Goal: Check status

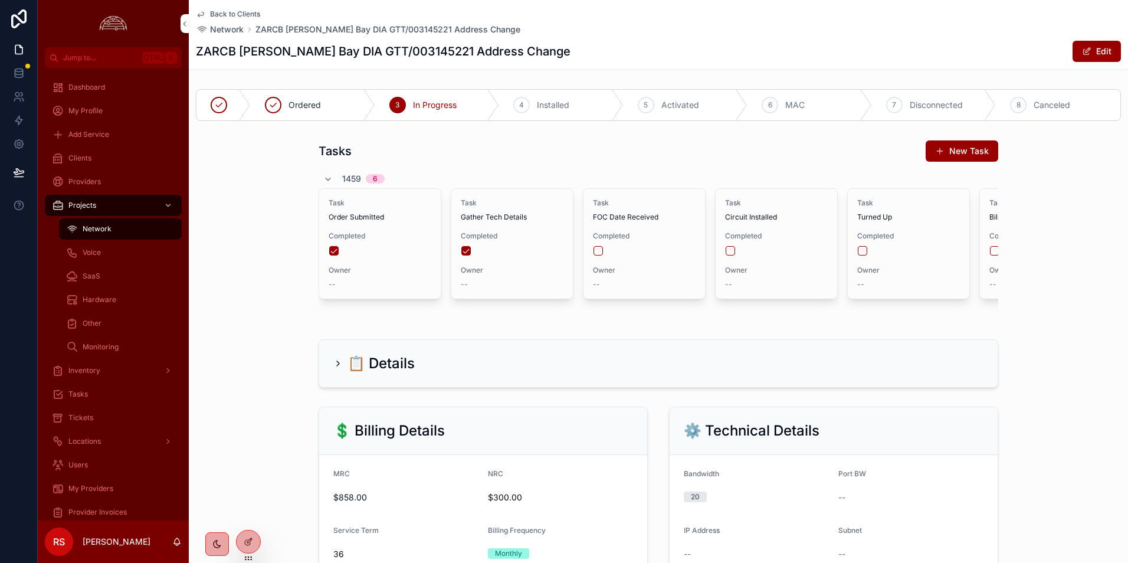
scroll to position [667, 0]
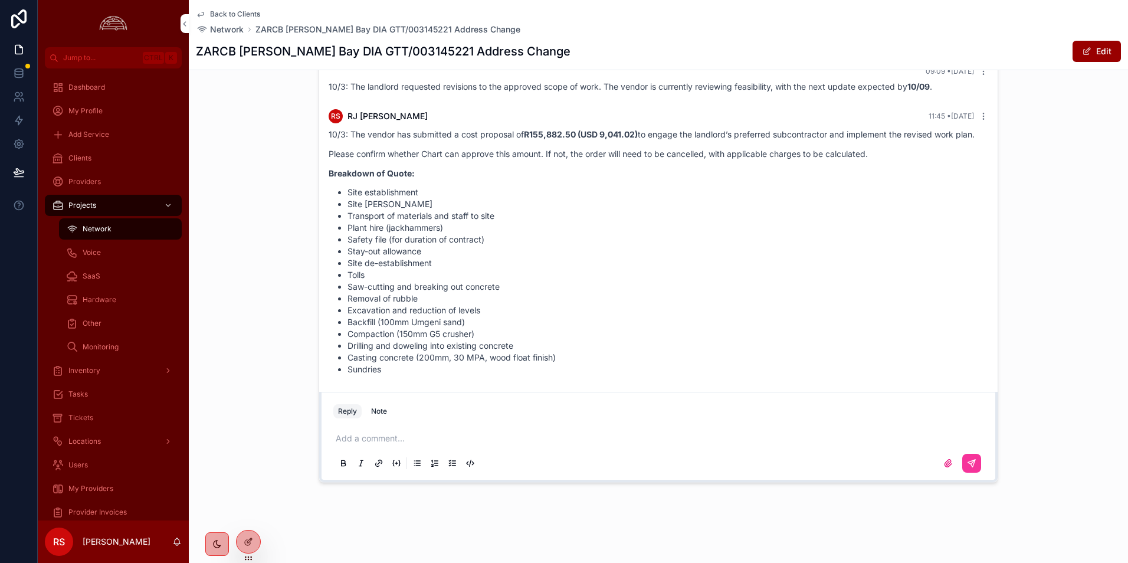
click at [1066, 308] on div "[DATE] Order placed with the vendor. Pending change to add GTT equipment which …" at bounding box center [658, 271] width 939 height 432
